Goal: Task Accomplishment & Management: Complete application form

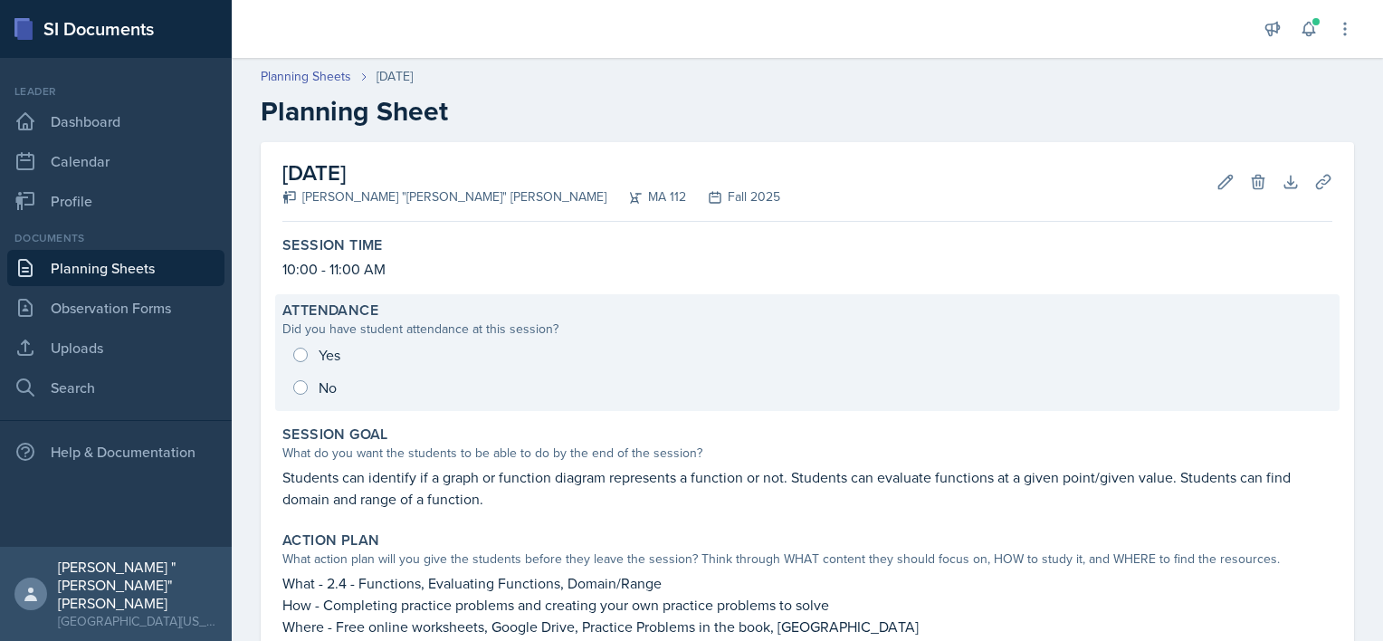
scroll to position [266, 0]
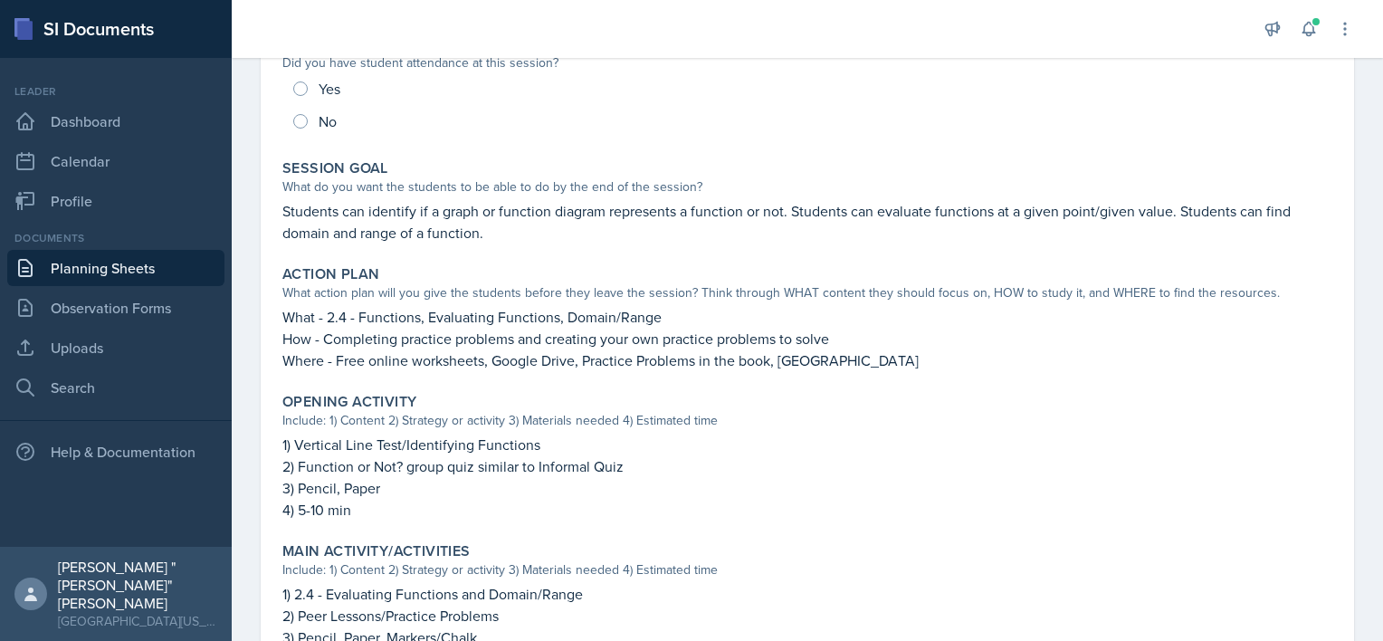
click at [141, 270] on link "Planning Sheets" at bounding box center [115, 268] width 217 height 36
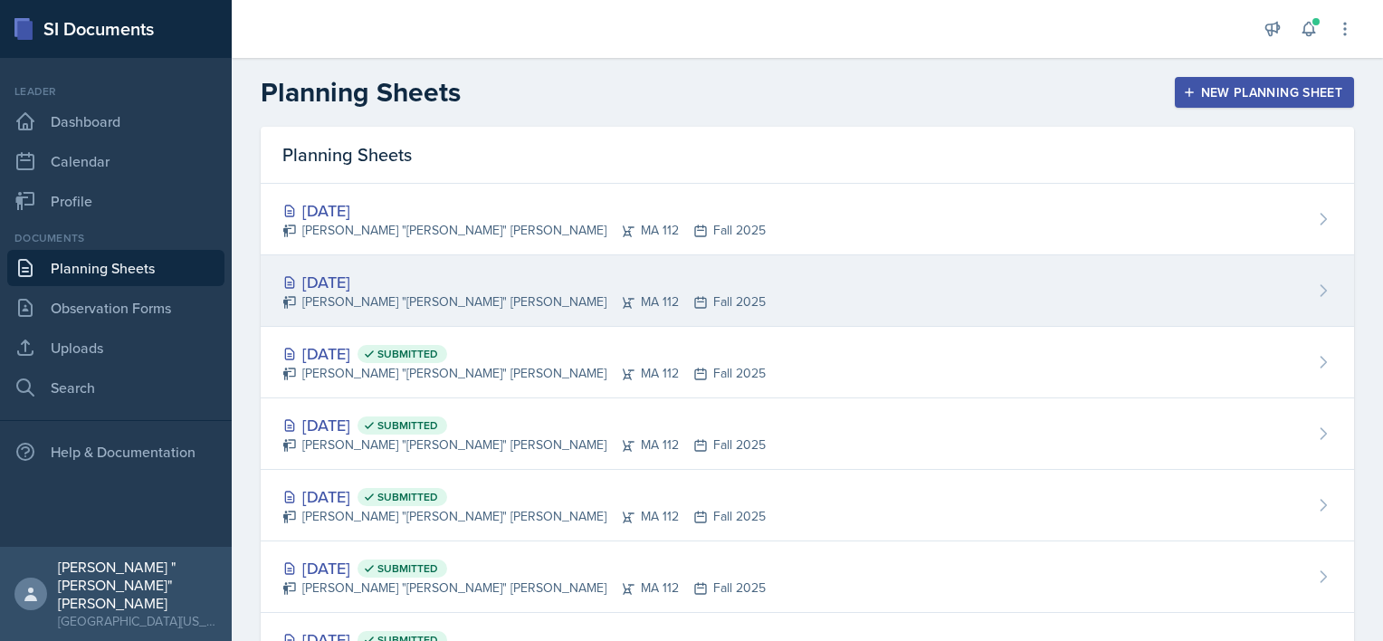
click at [422, 282] on div "[DATE]" at bounding box center [523, 282] width 483 height 24
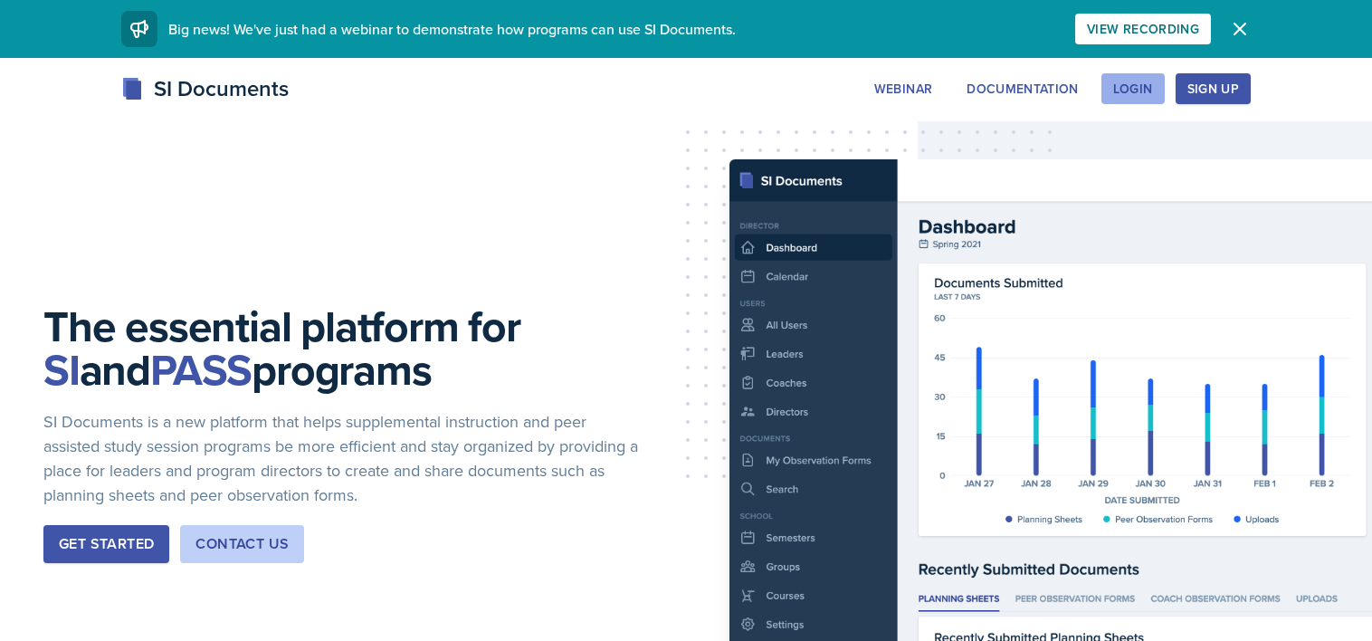
click at [1160, 87] on button "Login" at bounding box center [1132, 88] width 63 height 31
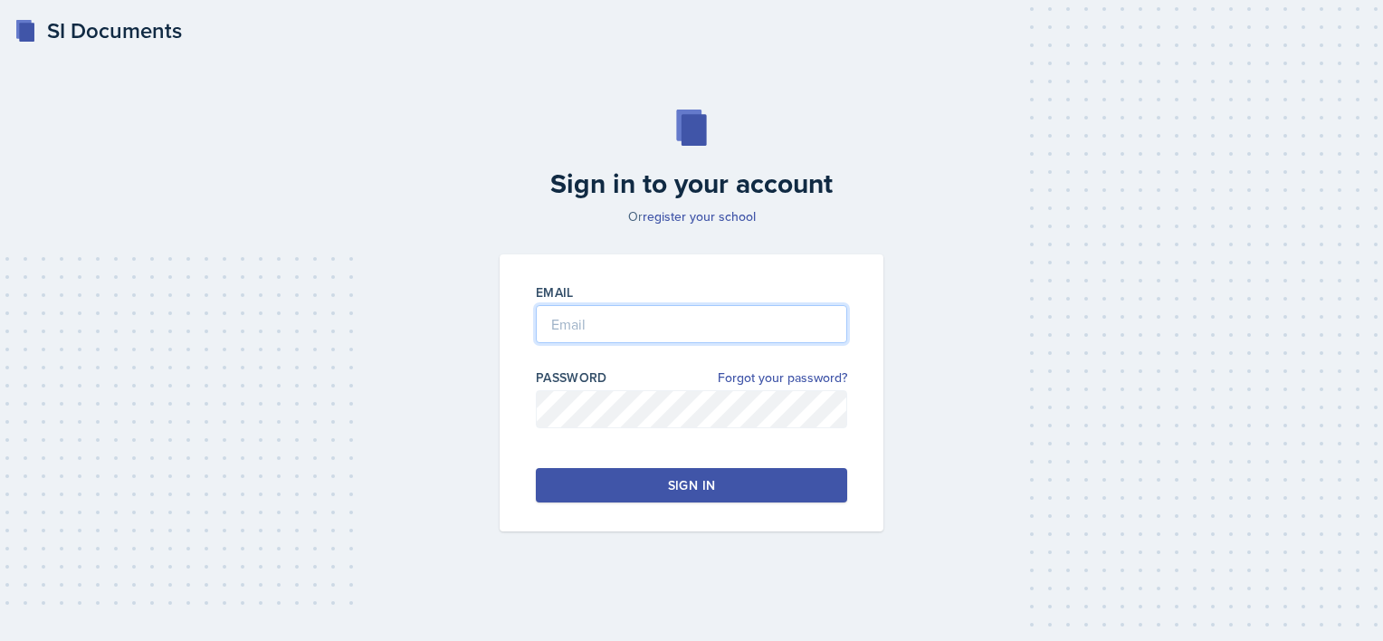
type input "[EMAIL_ADDRESS][DOMAIN_NAME]"
click at [652, 472] on button "Sign in" at bounding box center [691, 485] width 311 height 34
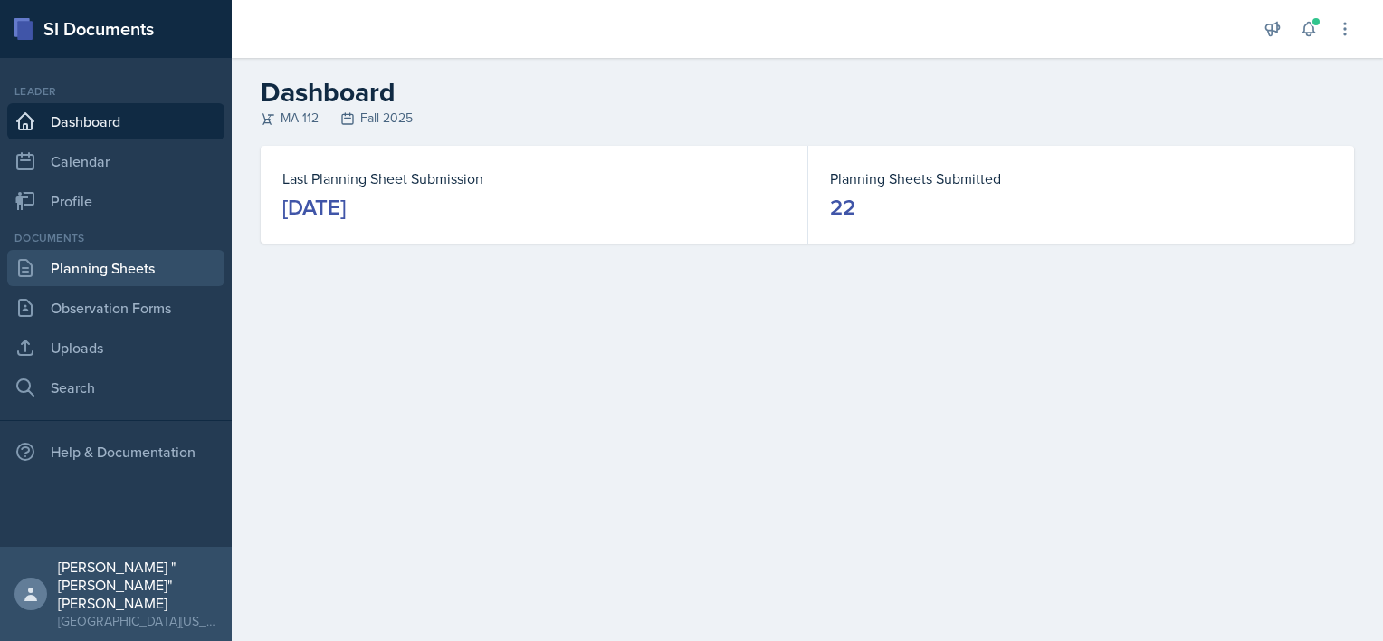
click at [91, 275] on link "Planning Sheets" at bounding box center [115, 268] width 217 height 36
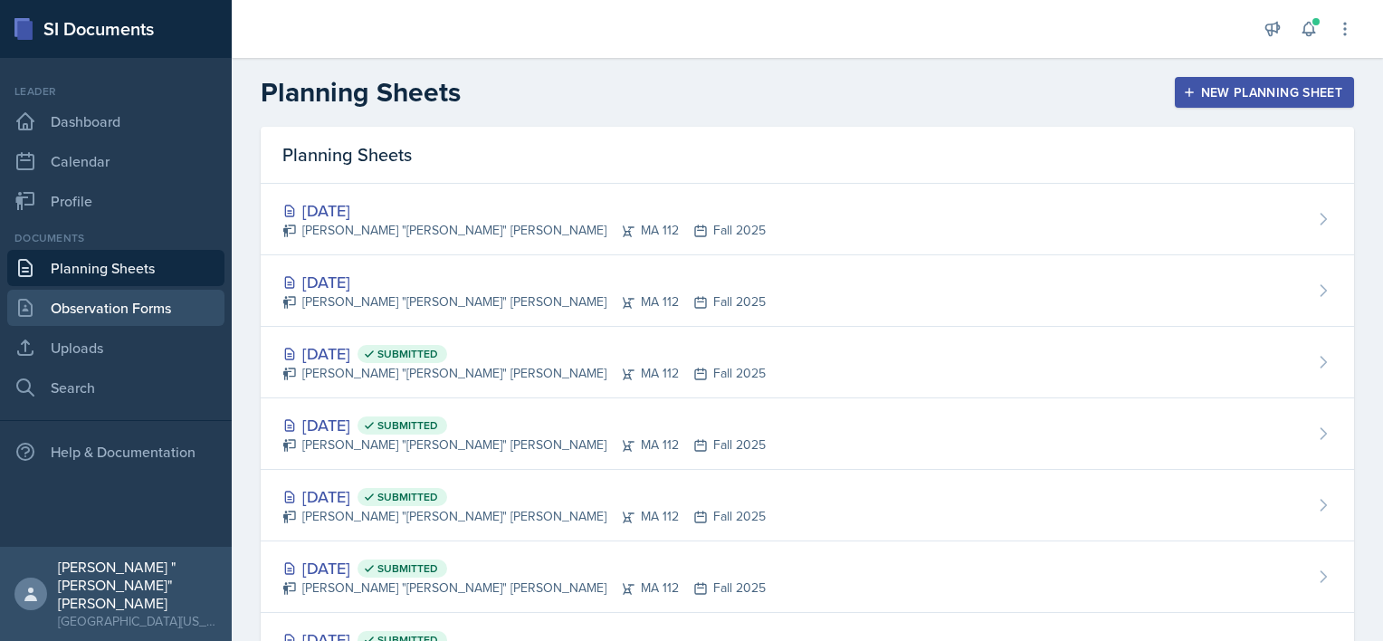
click at [100, 309] on link "Observation Forms" at bounding box center [115, 308] width 217 height 36
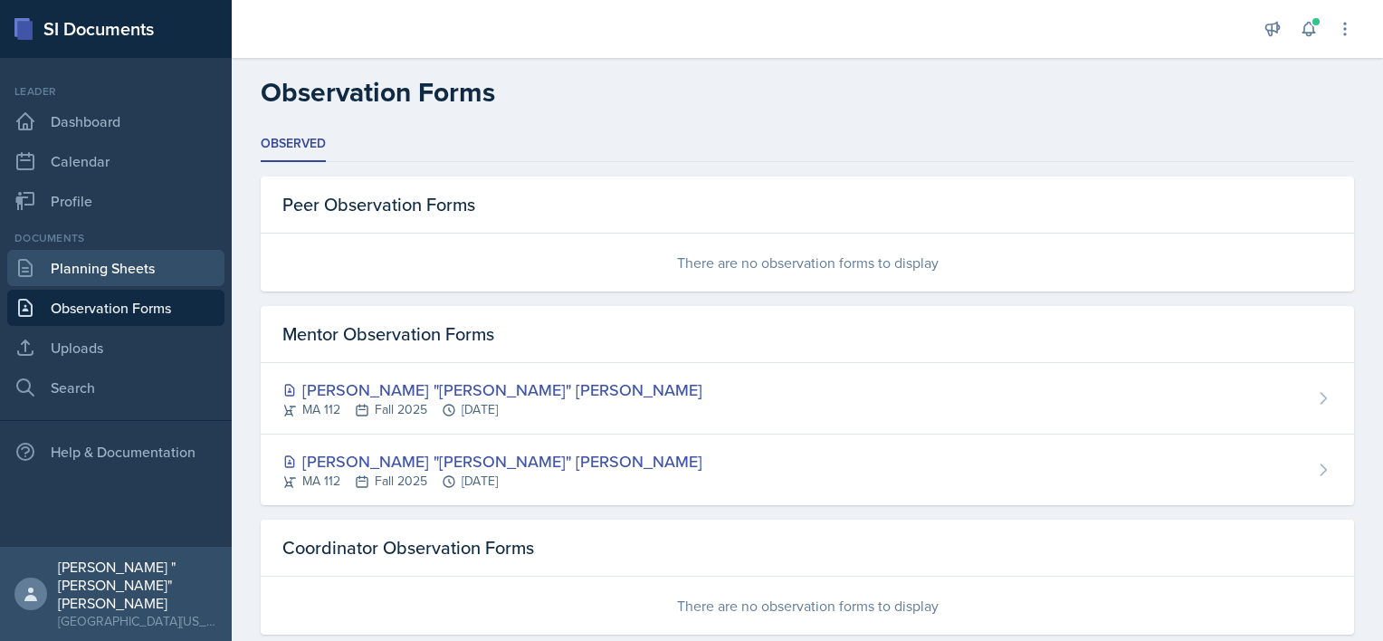
click at [138, 282] on link "Planning Sheets" at bounding box center [115, 268] width 217 height 36
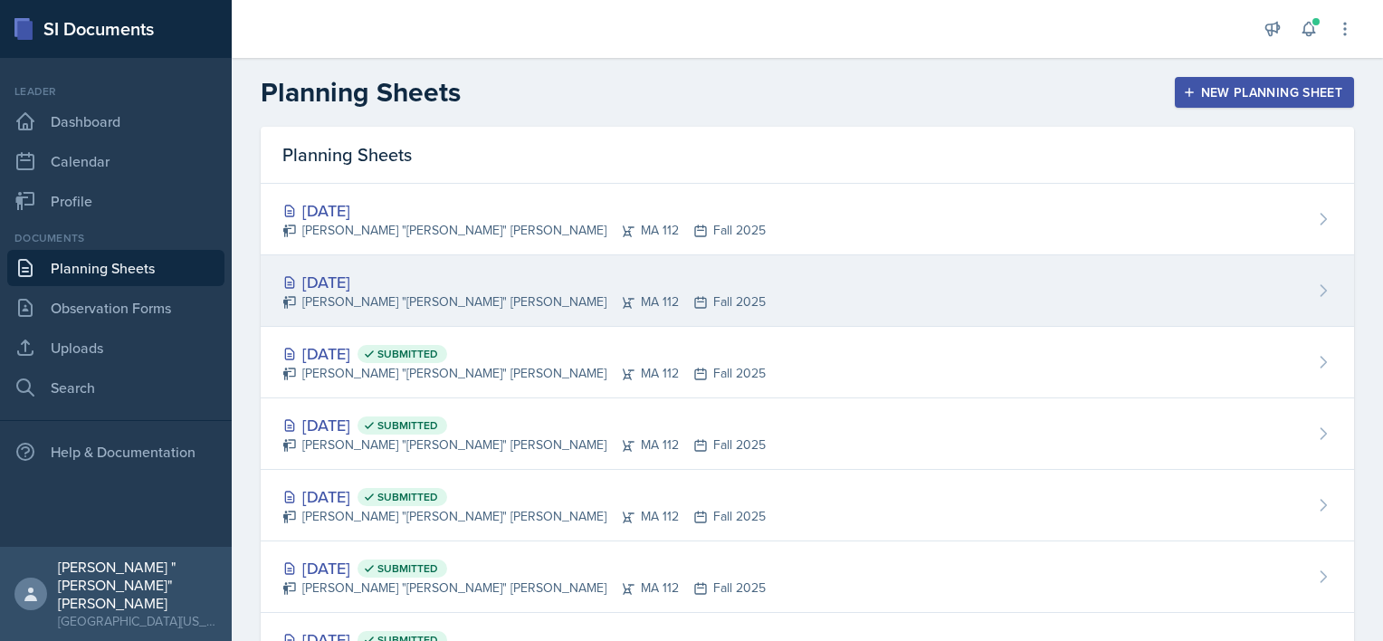
click at [527, 302] on div "[PERSON_NAME] "[PERSON_NAME]" [PERSON_NAME] MA 112 Fall 2025" at bounding box center [523, 301] width 483 height 19
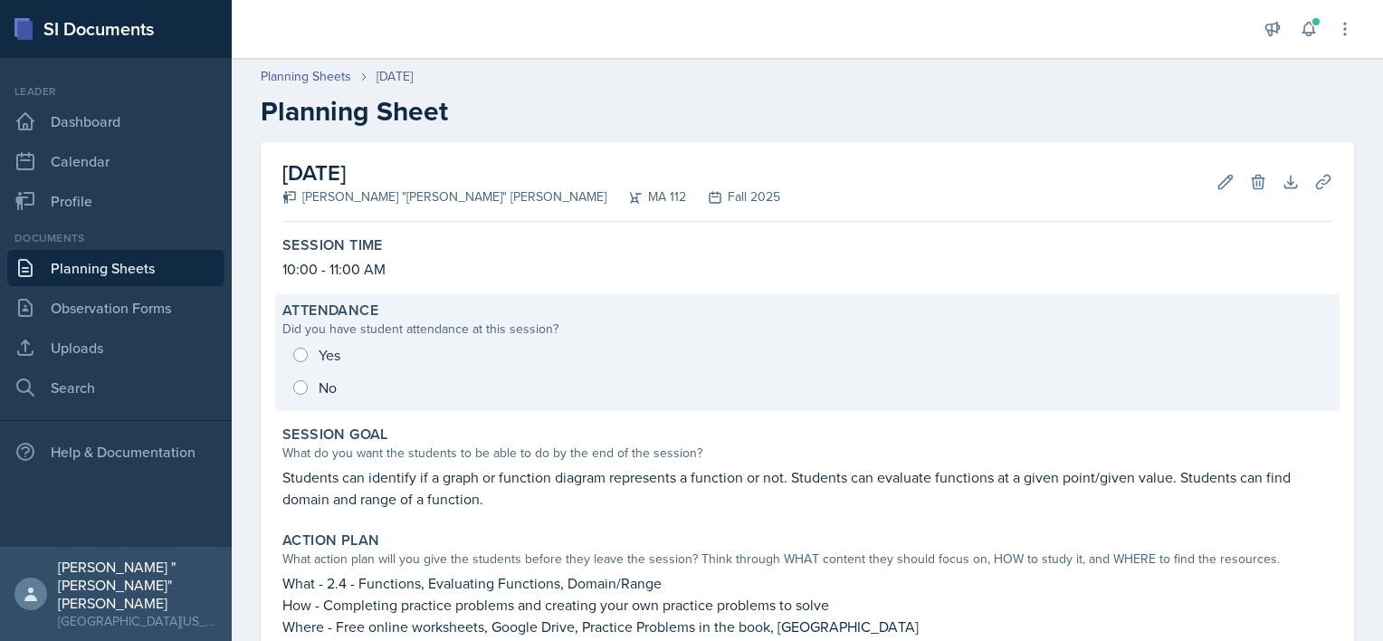
click at [410, 334] on div "Did you have student attendance at this session?" at bounding box center [807, 328] width 1050 height 19
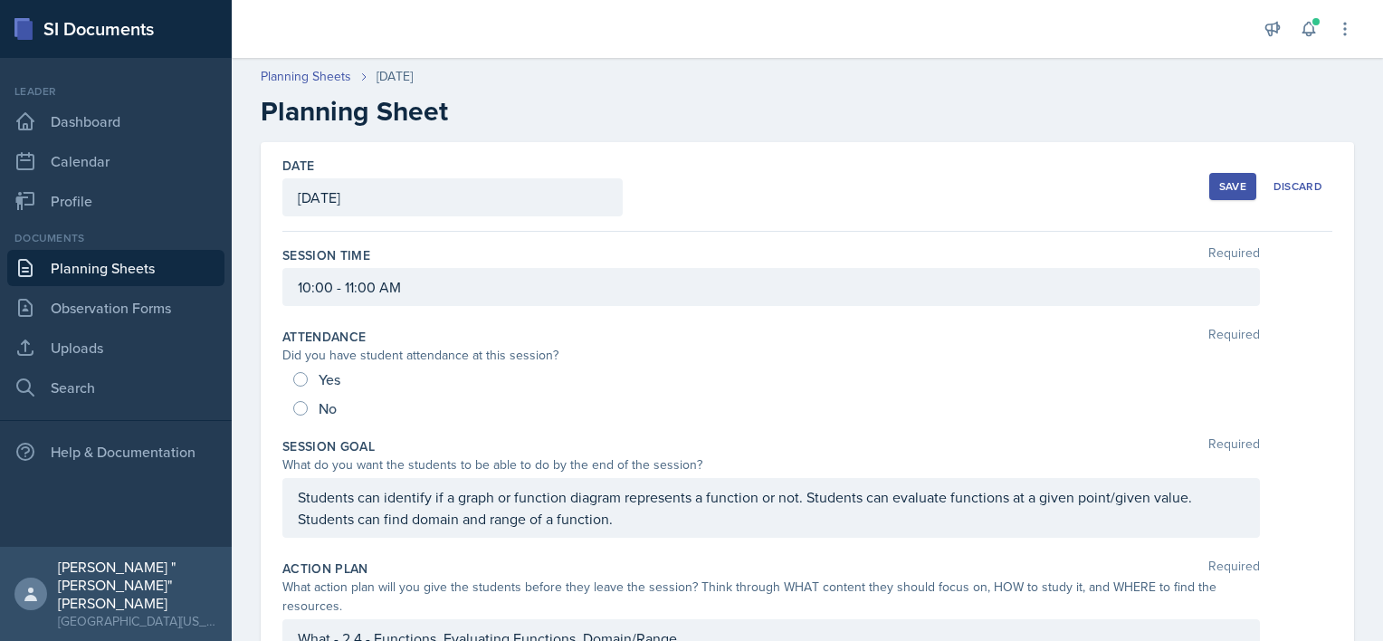
click at [306, 369] on div "Yes" at bounding box center [318, 379] width 51 height 29
click at [300, 380] on input "Yes" at bounding box center [300, 379] width 14 height 14
radio input "true"
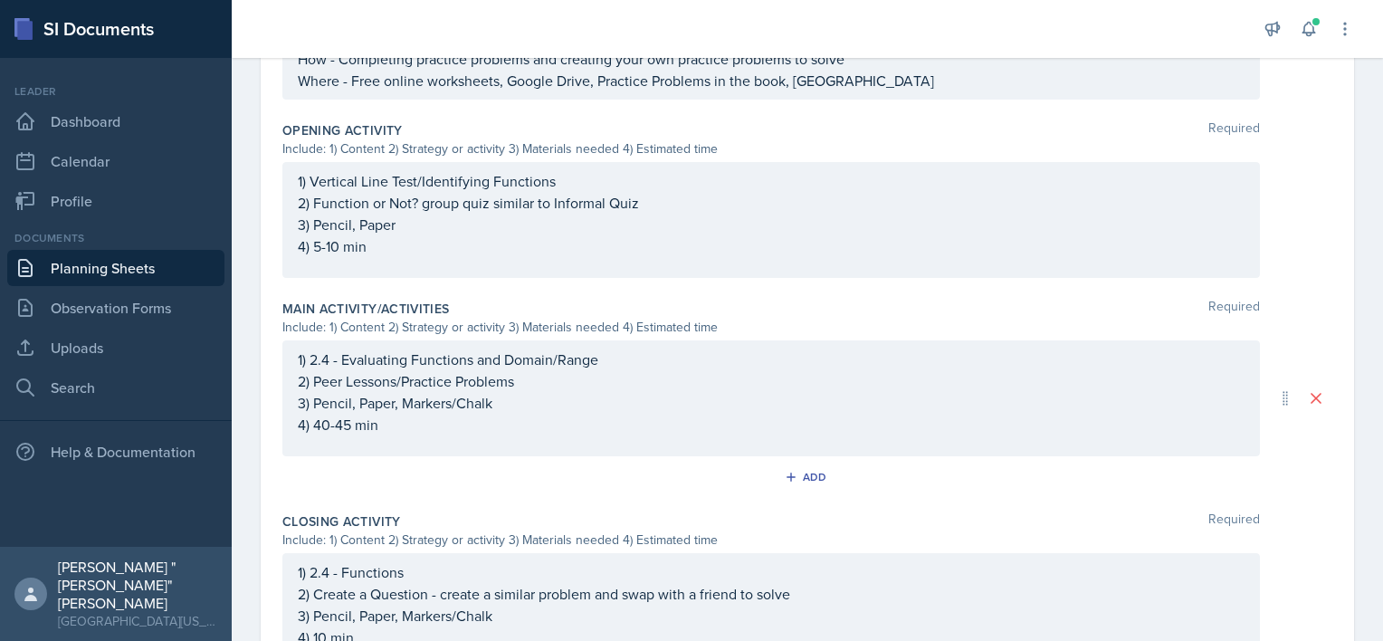
scroll to position [818, 0]
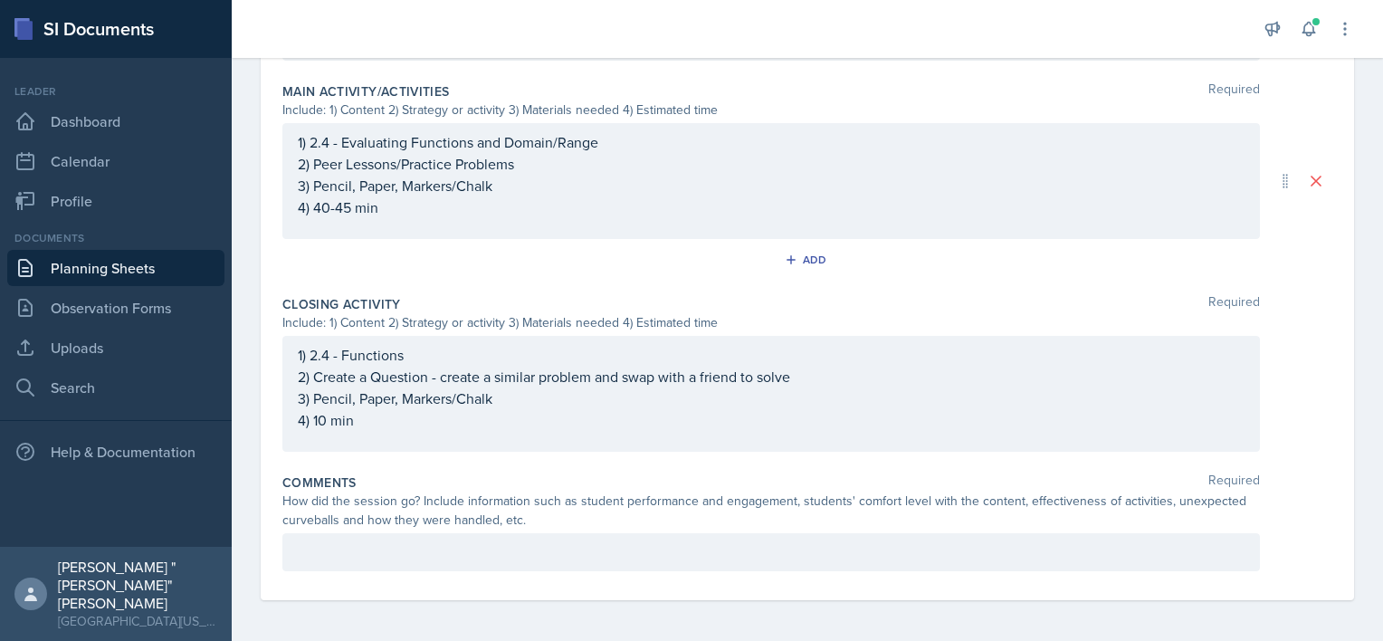
click at [443, 548] on p at bounding box center [771, 552] width 947 height 22
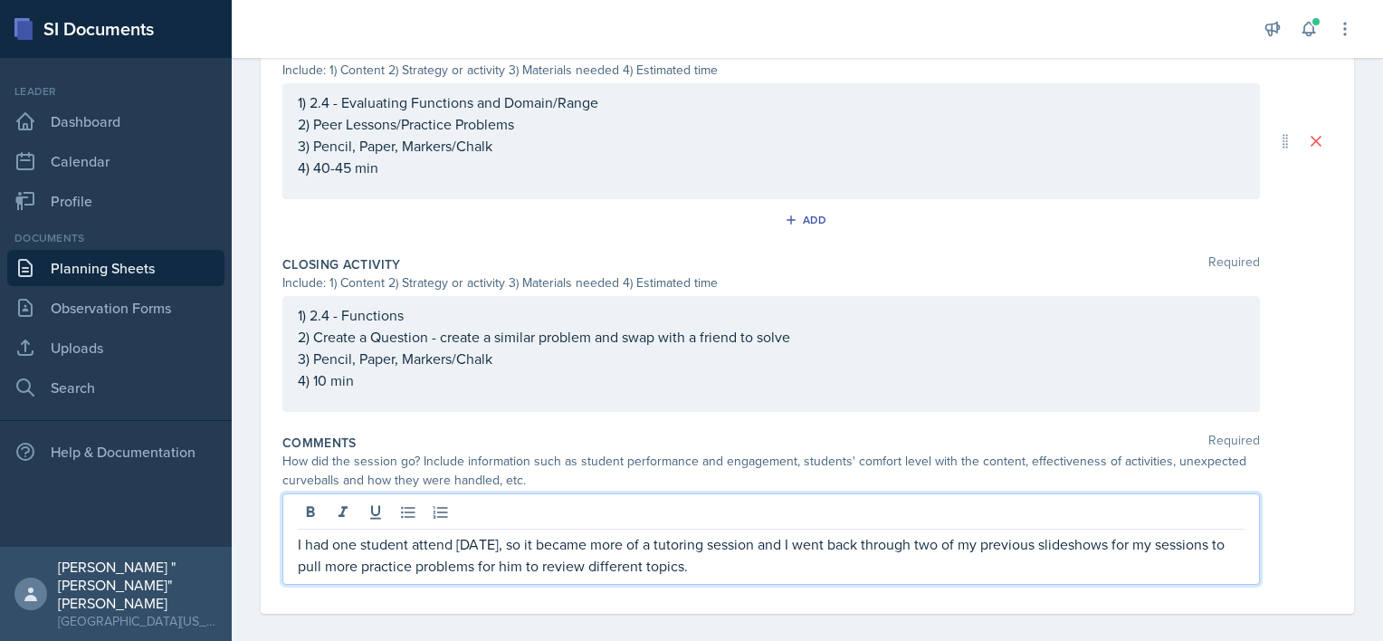
scroll to position [872, 0]
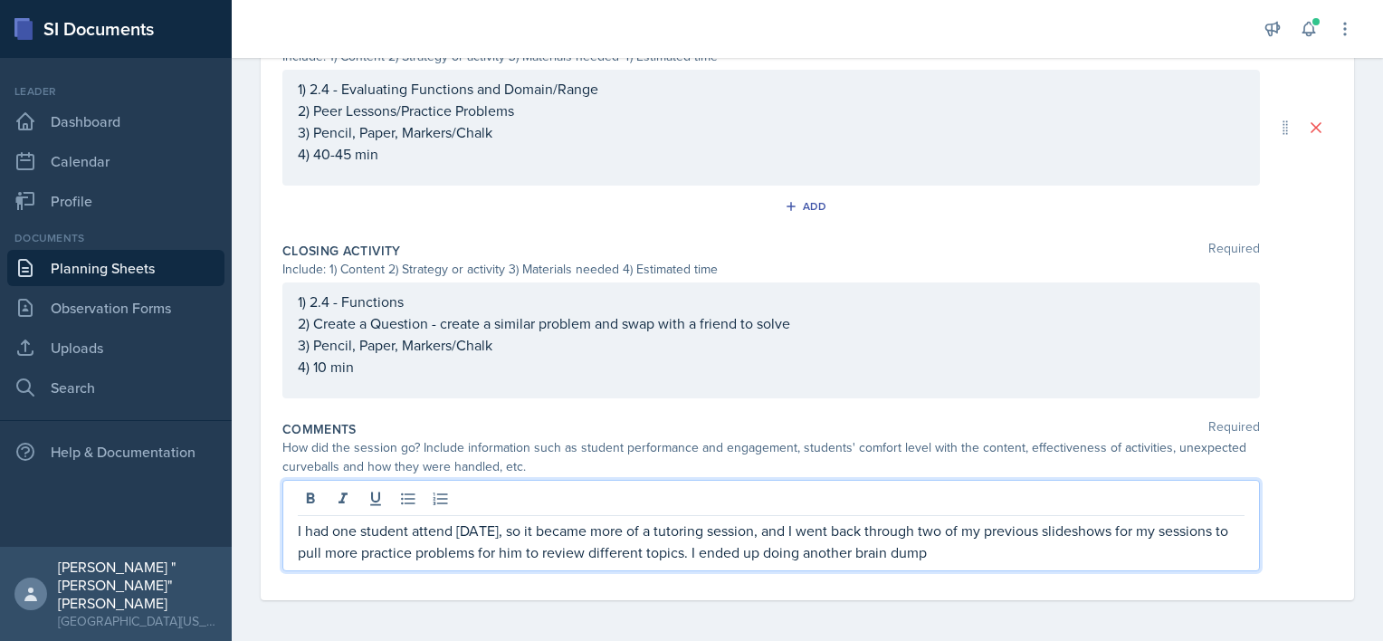
click at [963, 558] on p "I had one student attend [DATE], so it became more of a tutoring session, and I…" at bounding box center [771, 541] width 947 height 43
click at [985, 548] on p "I had one student attend [DATE], so it became more of a tutoring session, and I…" at bounding box center [771, 541] width 947 height 43
click at [1065, 552] on p "I had one student attend [DATE], so it became more of a tutoring session, and I…" at bounding box center [771, 541] width 947 height 43
click at [1223, 554] on p "I had one student attend [DATE], so it became more of a tutoring session, and I…" at bounding box center [771, 541] width 947 height 43
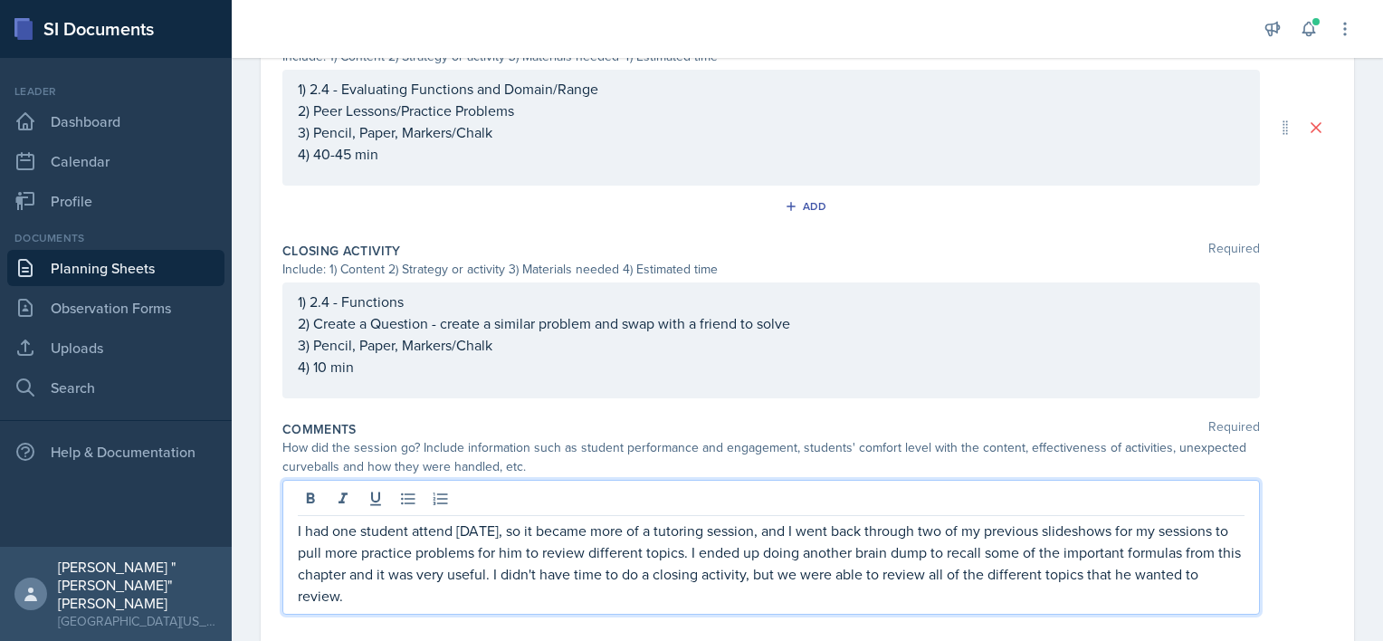
click at [1273, 441] on div "How did the session go? Include information such as student performance and eng…" at bounding box center [807, 457] width 1050 height 38
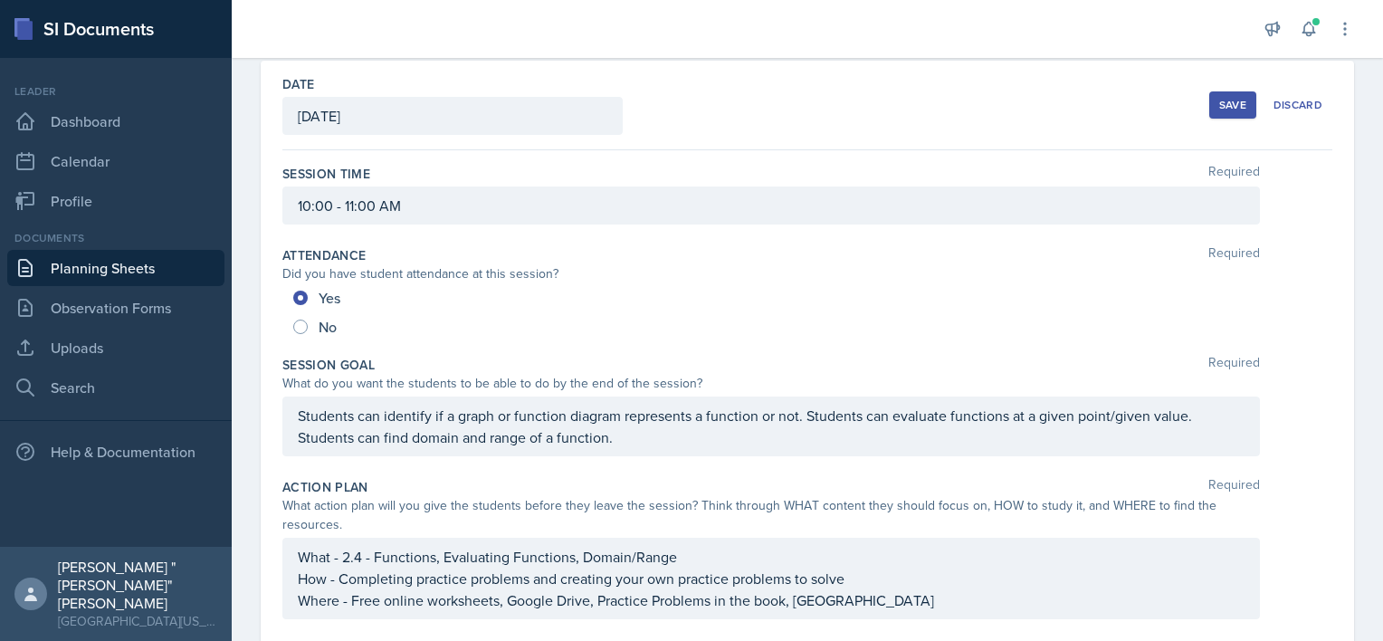
scroll to position [0, 0]
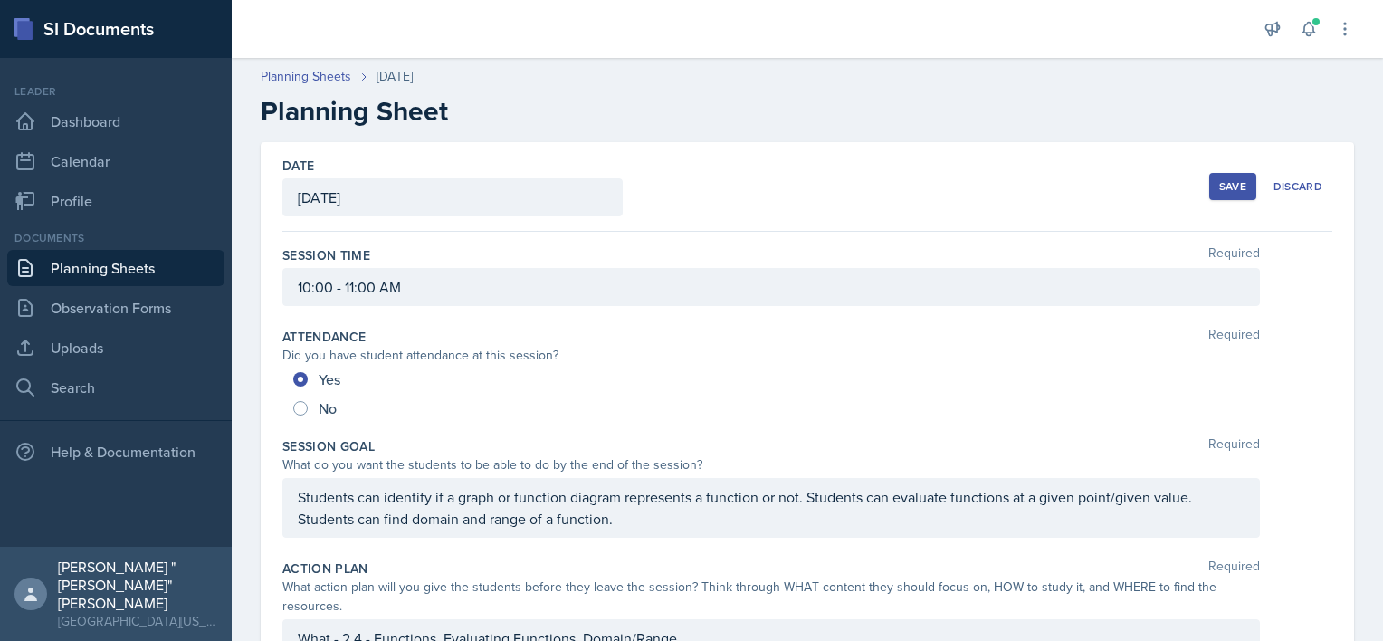
click at [1222, 179] on div "Save" at bounding box center [1232, 186] width 27 height 14
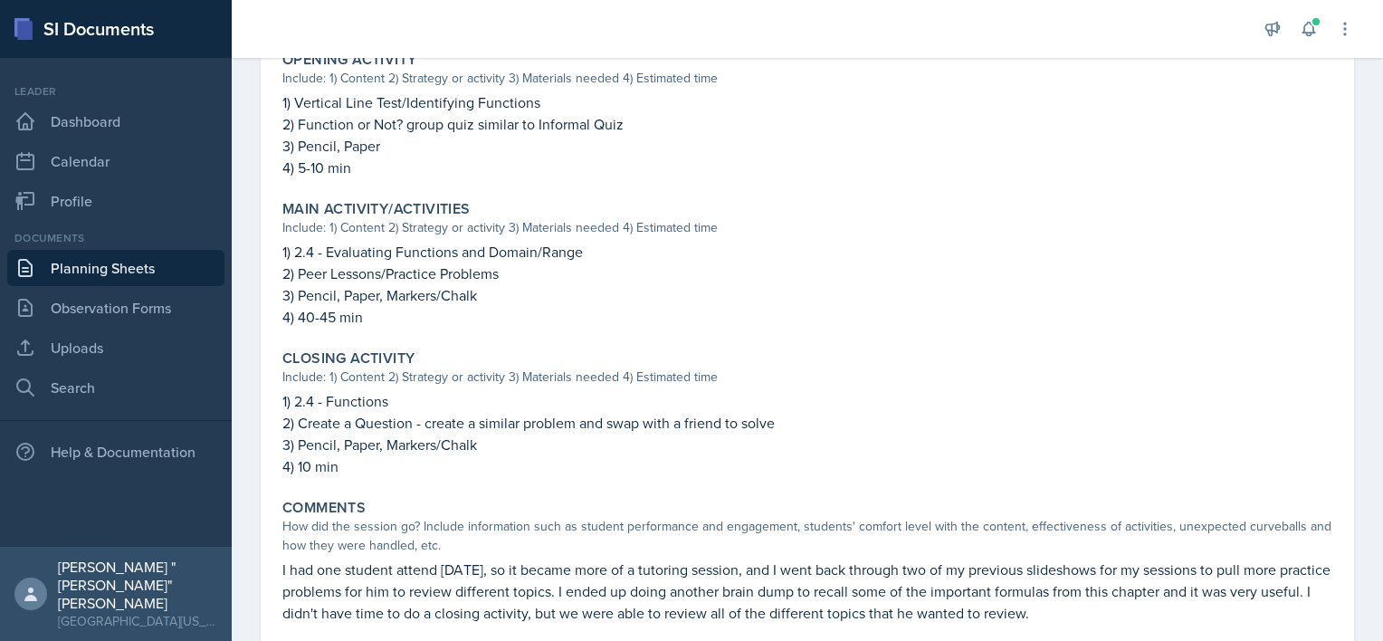
scroll to position [715, 0]
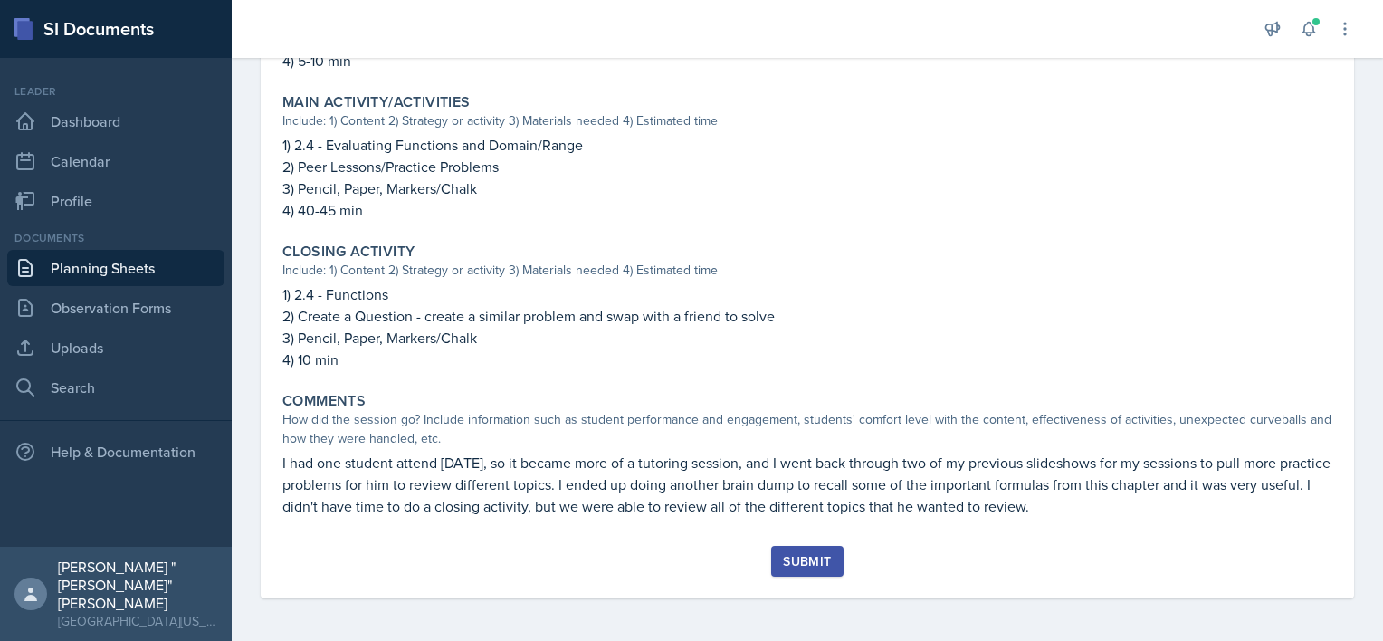
click at [800, 569] on button "Submit" at bounding box center [806, 561] width 71 height 31
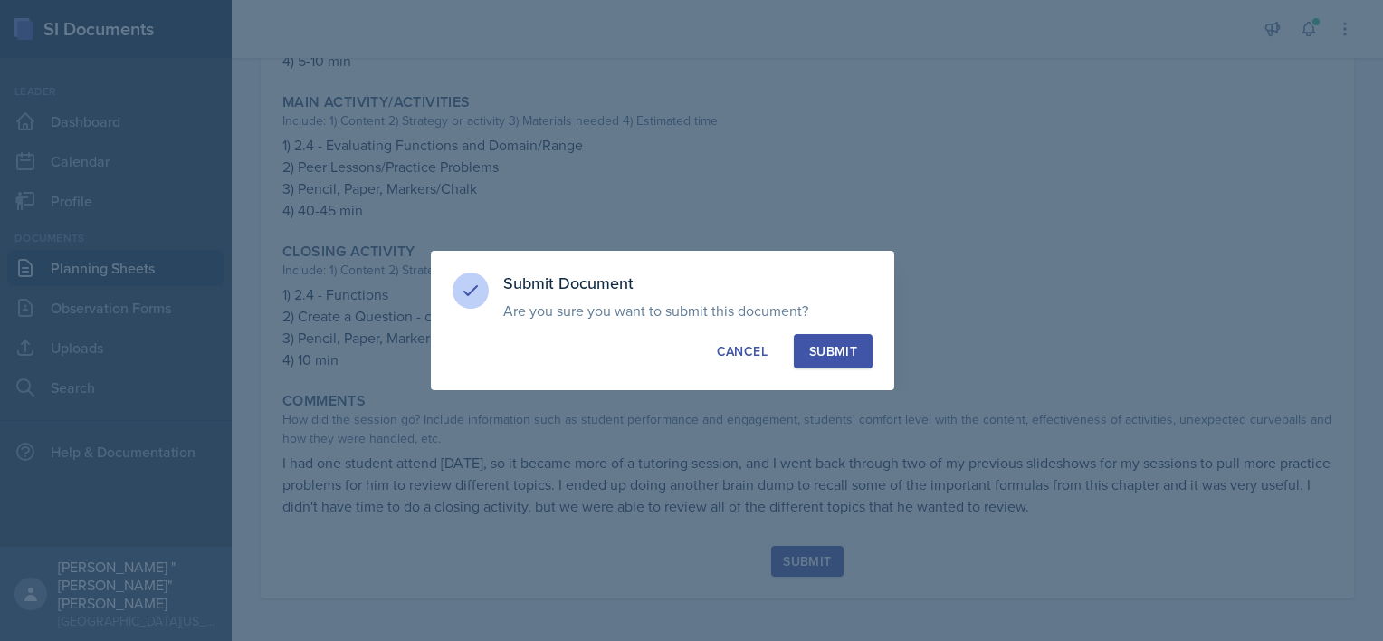
click at [851, 346] on div "Submit" at bounding box center [833, 351] width 48 height 18
radio input "true"
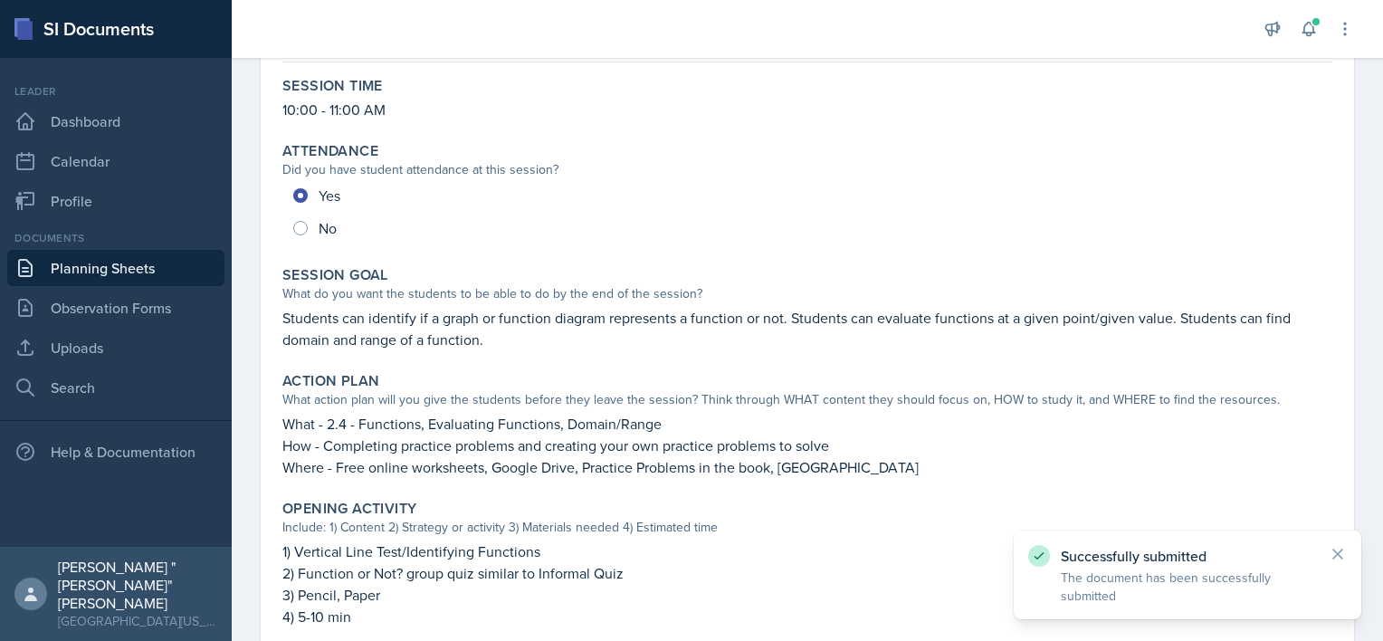
scroll to position [0, 0]
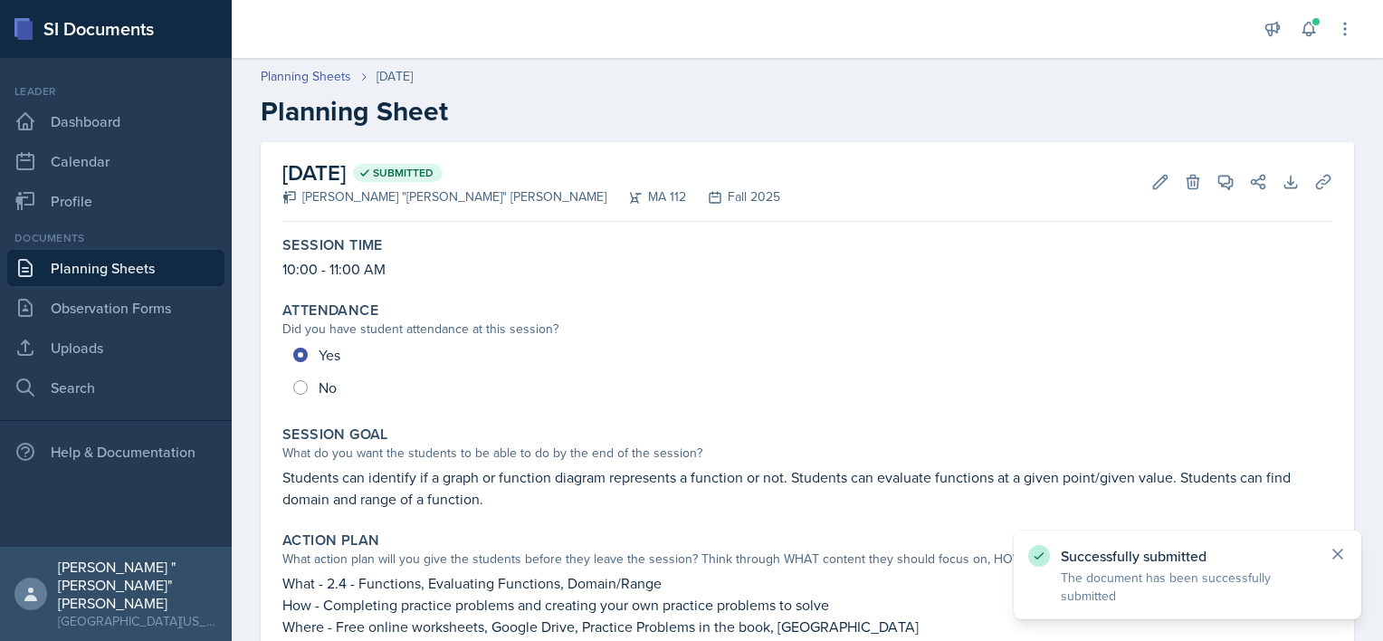
click at [1331, 545] on icon at bounding box center [1338, 554] width 18 height 18
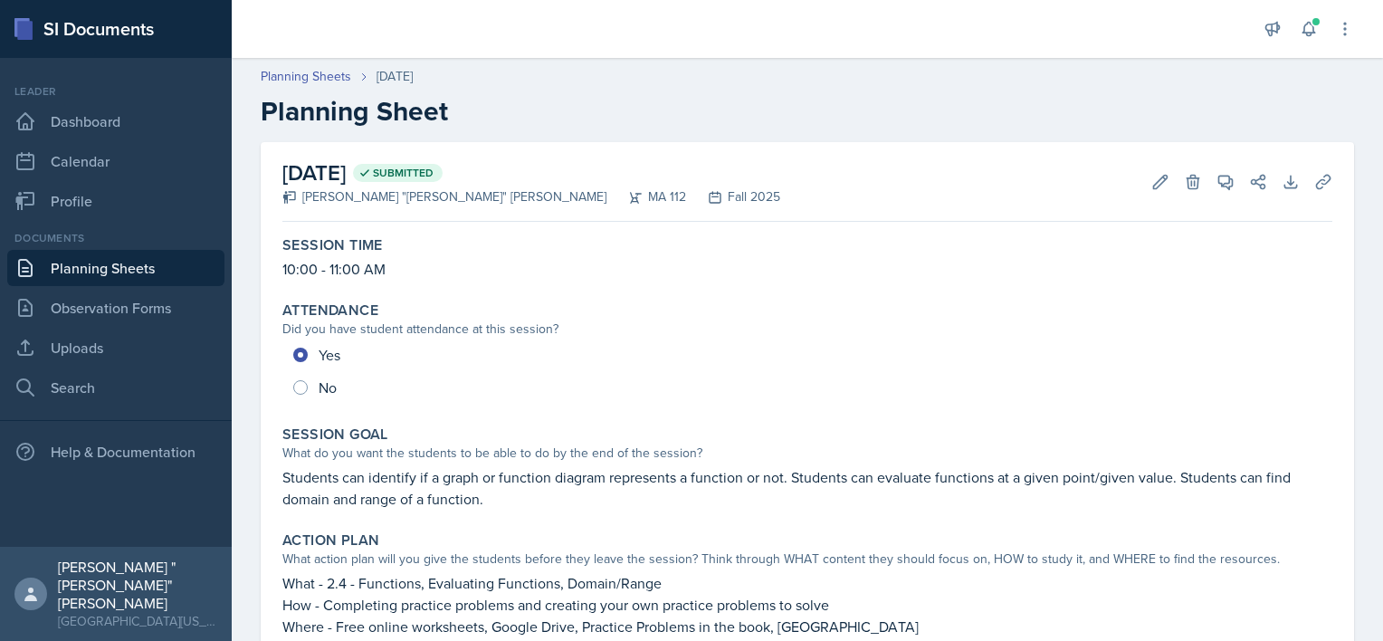
click at [124, 261] on link "Planning Sheets" at bounding box center [115, 268] width 217 height 36
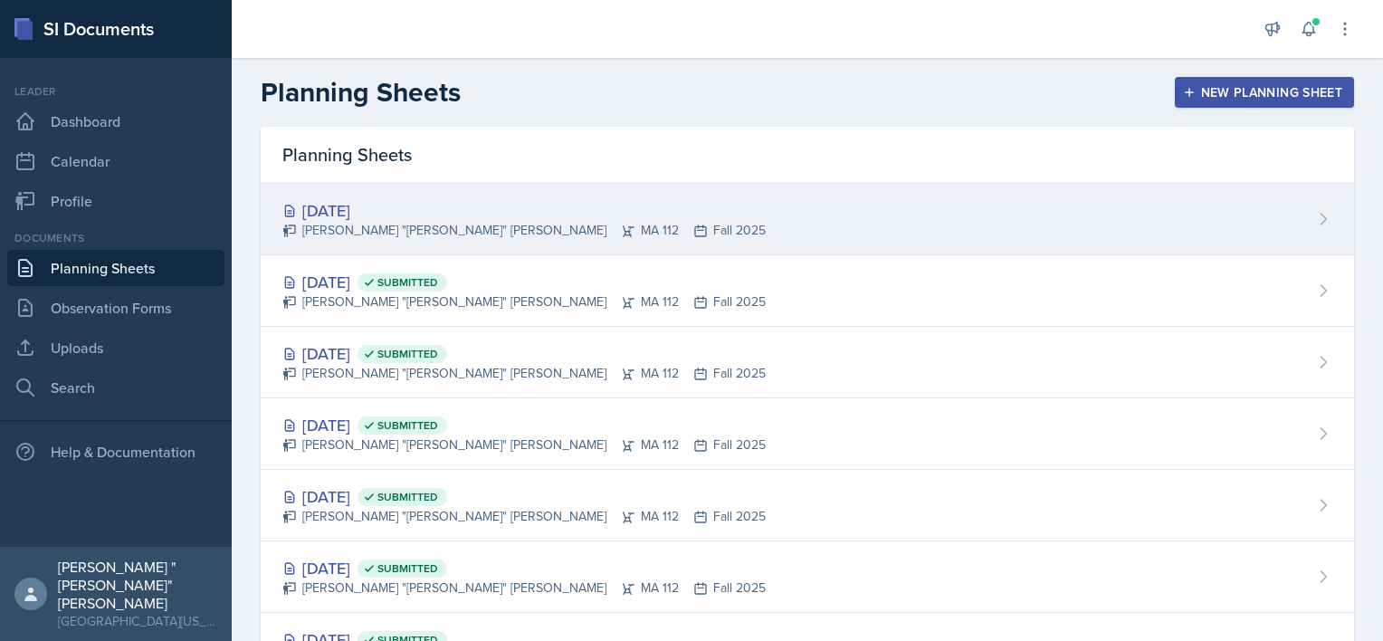
click at [373, 227] on div "[PERSON_NAME] "[PERSON_NAME]" [PERSON_NAME] MA 112 Fall 2025" at bounding box center [523, 230] width 483 height 19
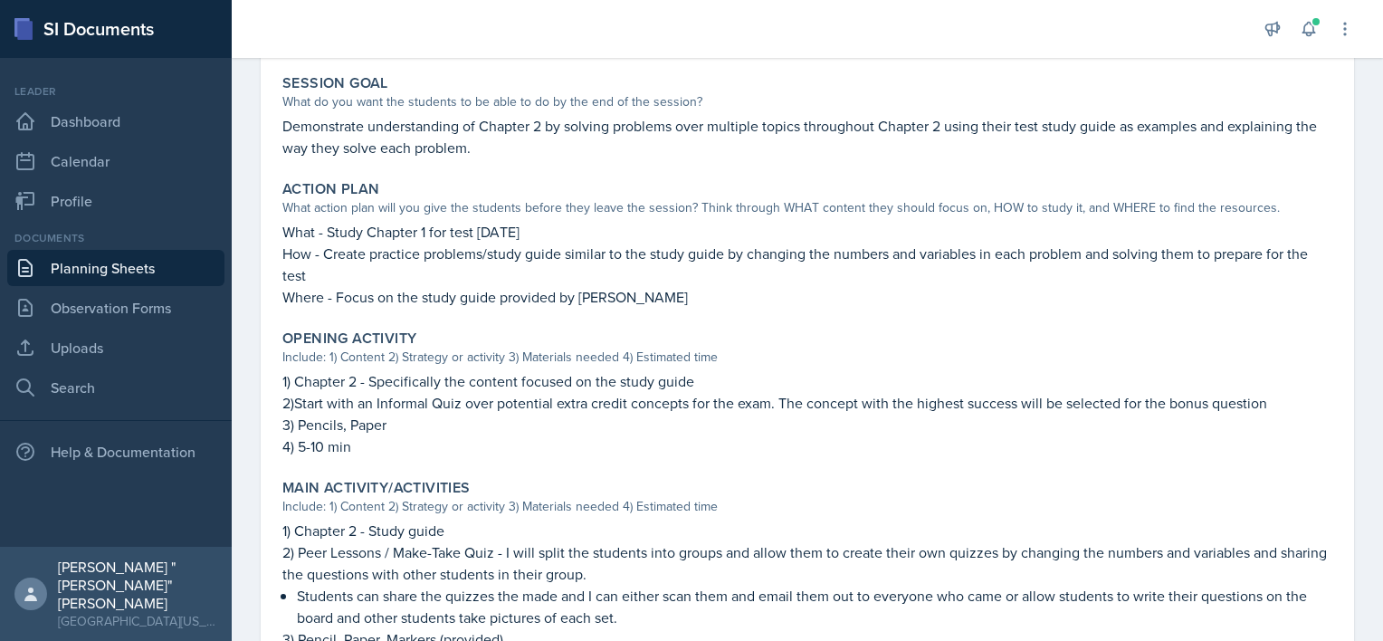
scroll to position [351, 0]
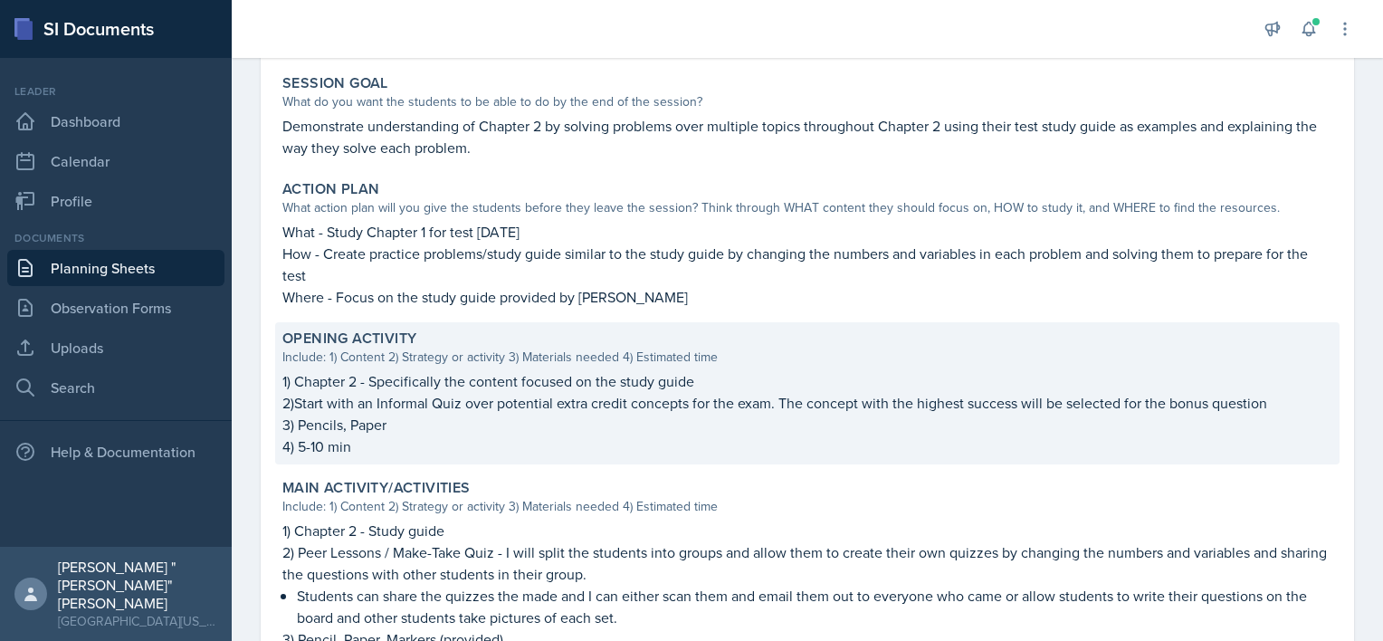
click at [581, 424] on p "3) Pencils, Paper" at bounding box center [807, 425] width 1050 height 22
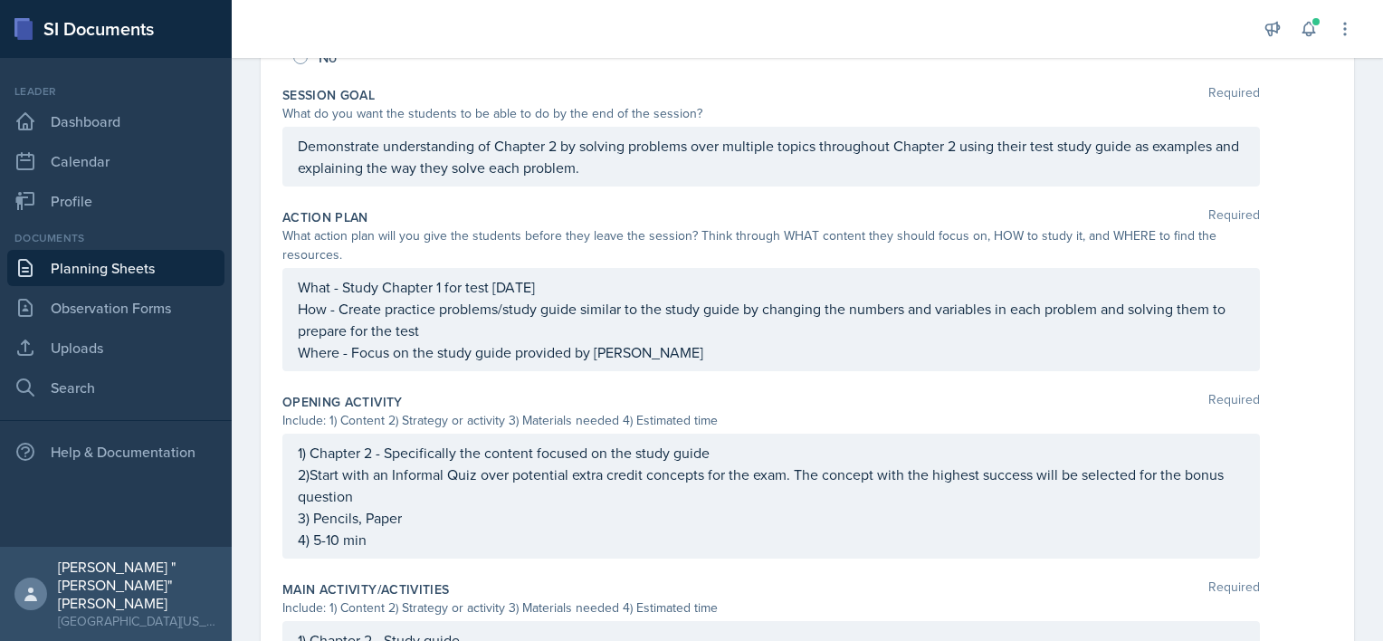
click at [565, 501] on p "2)Start with an Informal Quiz over potential extra credit concepts for the exam…" at bounding box center [771, 484] width 947 height 43
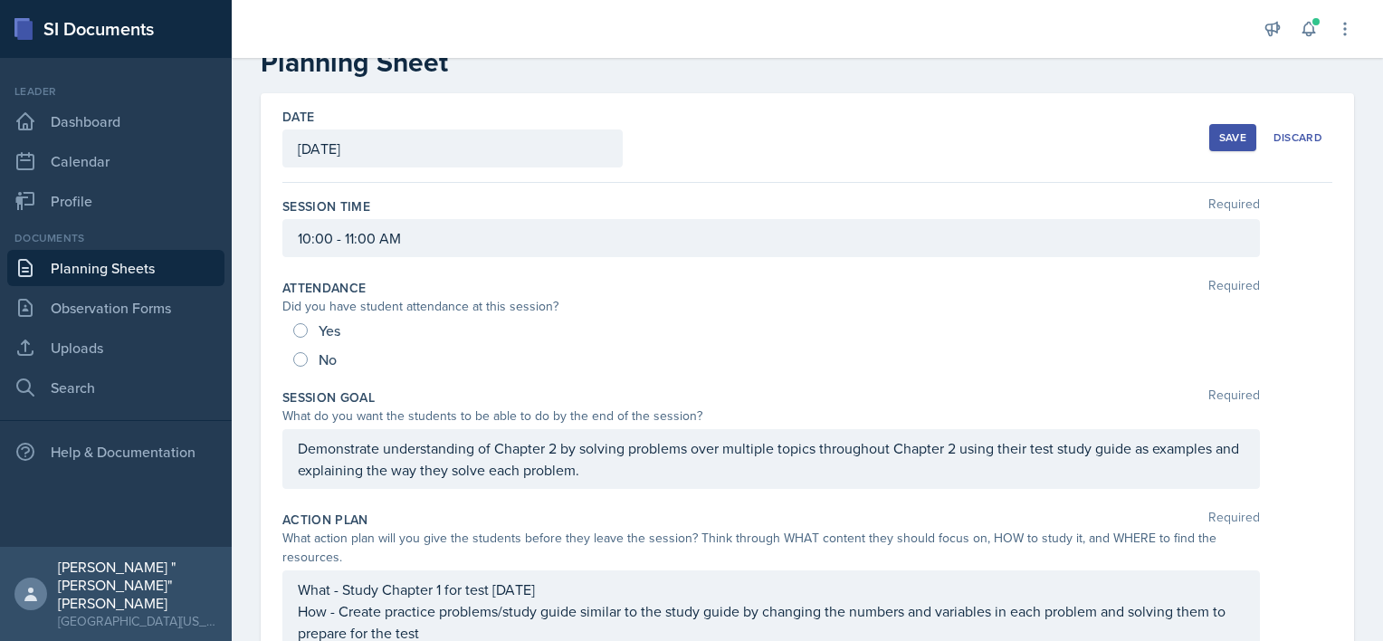
scroll to position [0, 0]
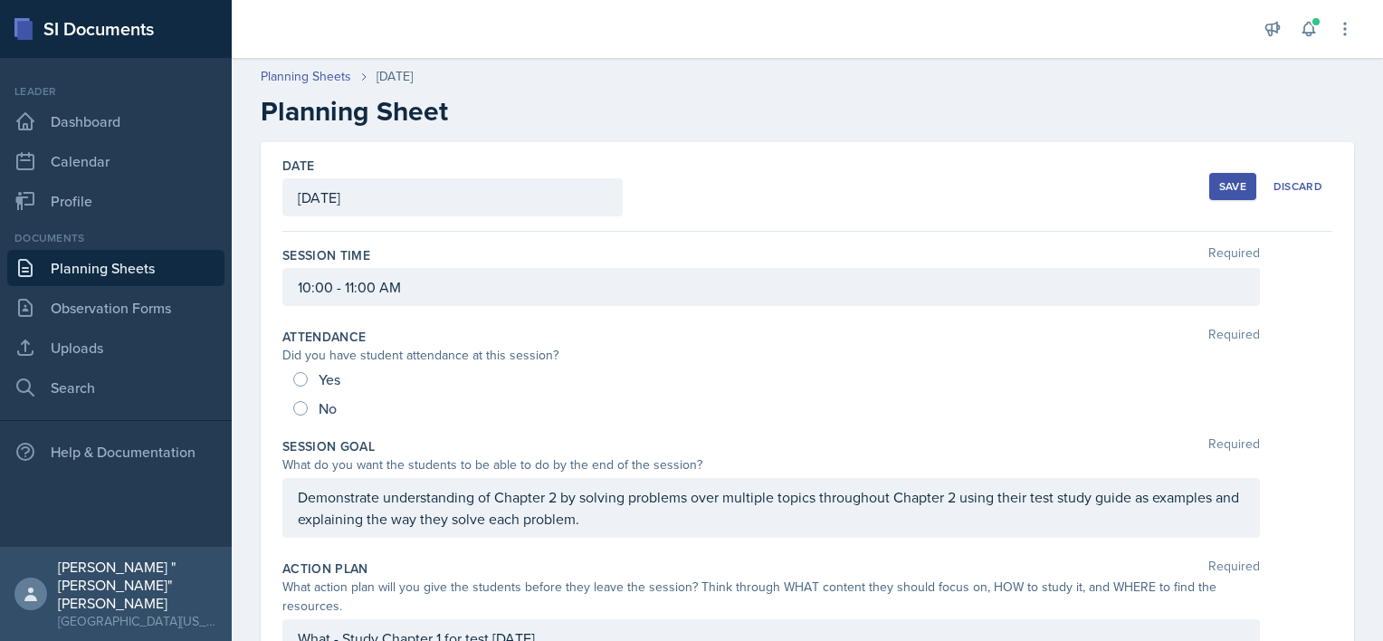
click at [1225, 186] on div "Save" at bounding box center [1232, 186] width 27 height 14
